Goal: Task Accomplishment & Management: Use online tool/utility

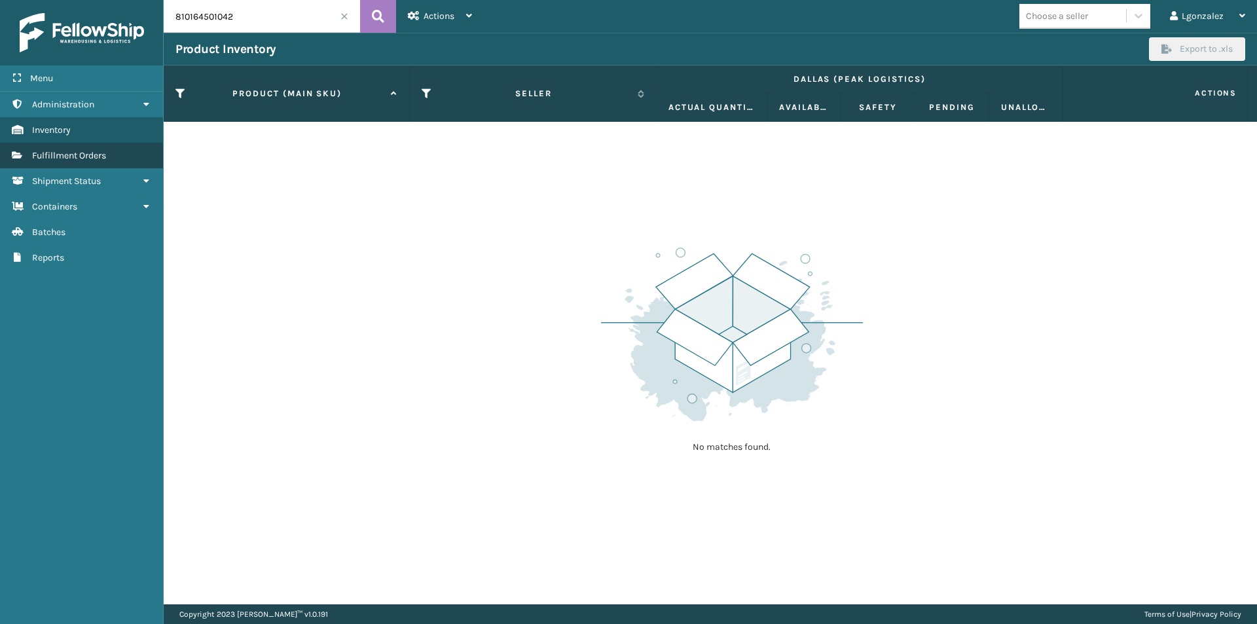
click at [96, 153] on span "Fulfillment Orders" at bounding box center [69, 155] width 74 height 11
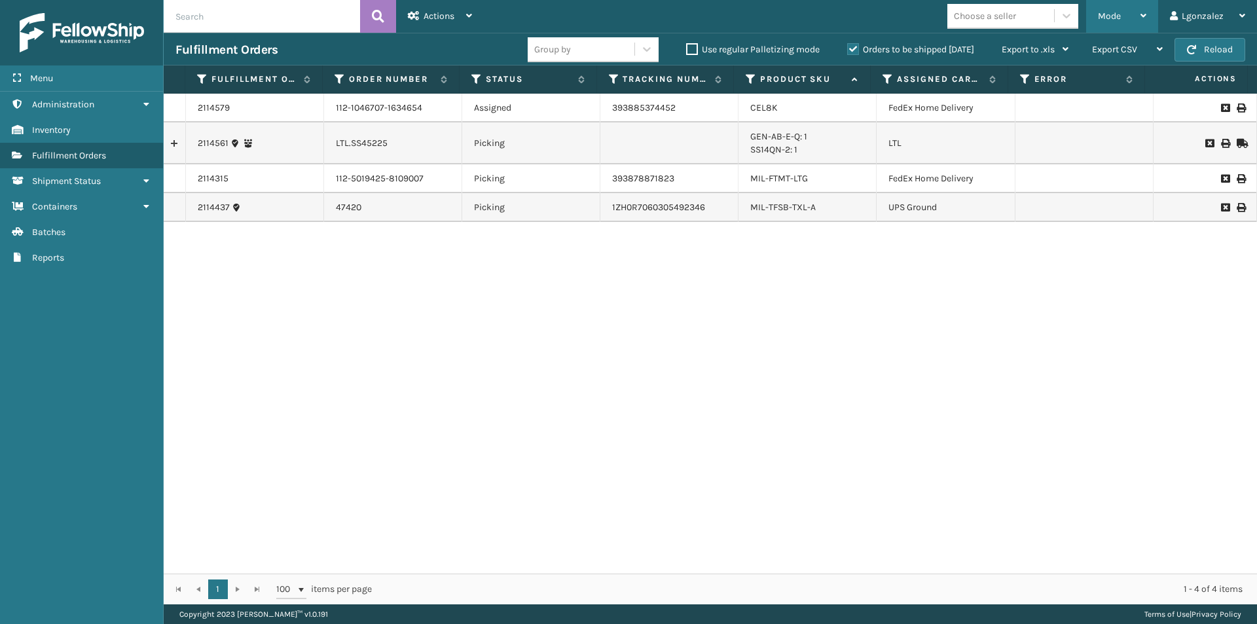
click at [1149, 10] on div "Mode Regular Mode Picking Mode Labeling Mode Exit Scan Mode" at bounding box center [1122, 16] width 72 height 33
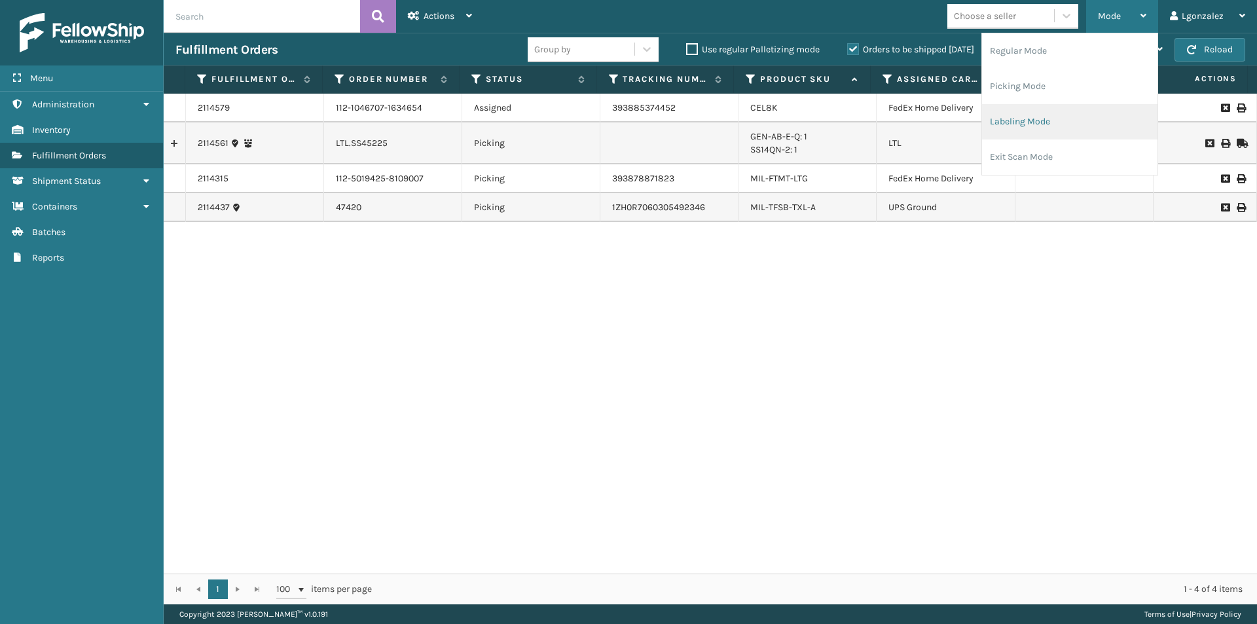
click at [1029, 128] on li "Labeling Mode" at bounding box center [1069, 121] width 175 height 35
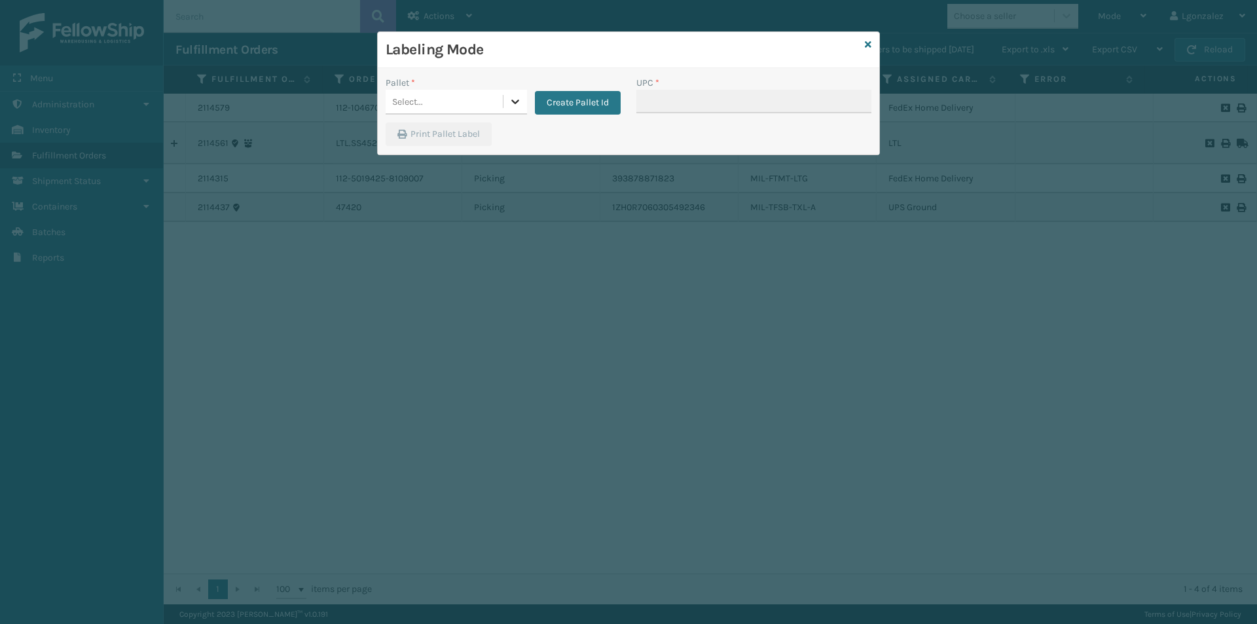
click at [509, 106] on icon at bounding box center [515, 101] width 13 height 13
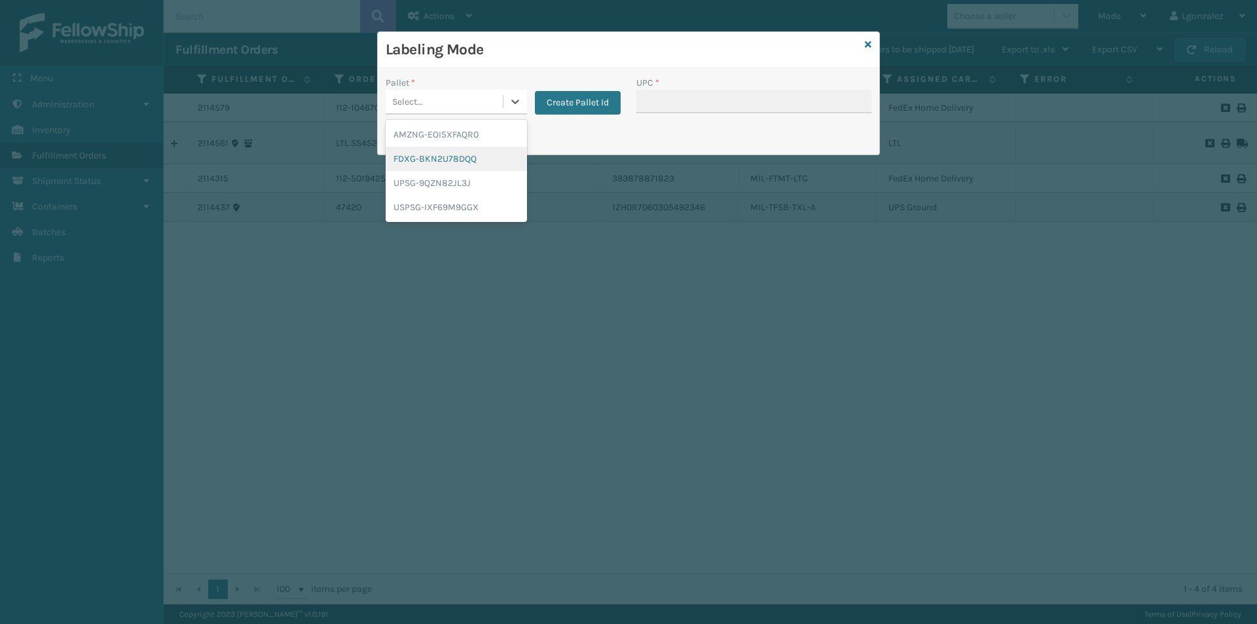
click at [455, 163] on div "FDXG-BKN2U78DQQ" at bounding box center [456, 159] width 141 height 24
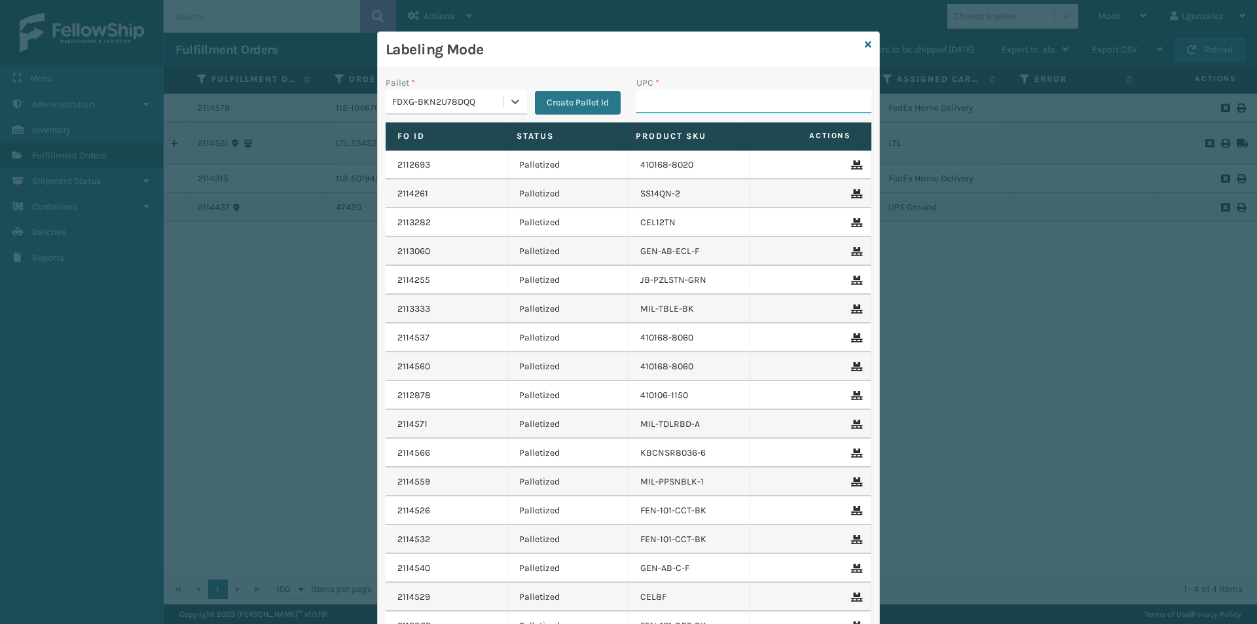
click at [662, 94] on input "UPC *" at bounding box center [753, 102] width 235 height 24
click at [865, 38] on link at bounding box center [868, 45] width 7 height 14
